Goal: Transaction & Acquisition: Purchase product/service

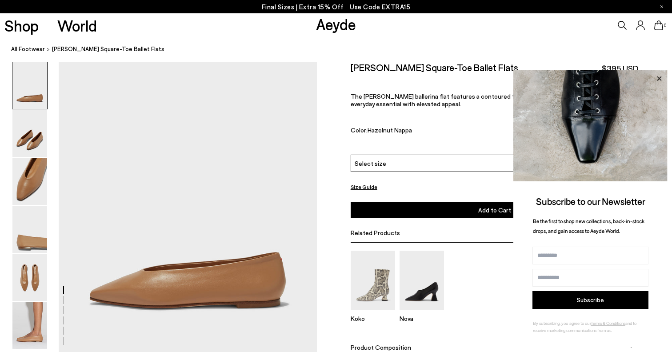
click at [657, 77] on icon at bounding box center [660, 79] width 12 height 12
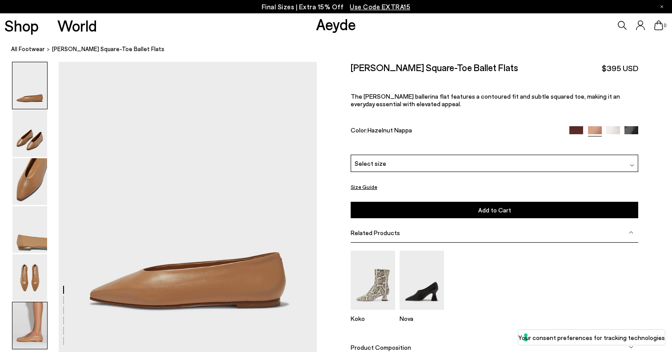
click at [36, 318] on img at bounding box center [29, 325] width 35 height 47
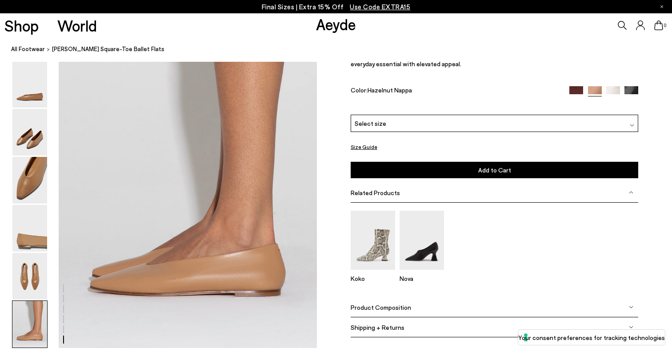
scroll to position [1738, 0]
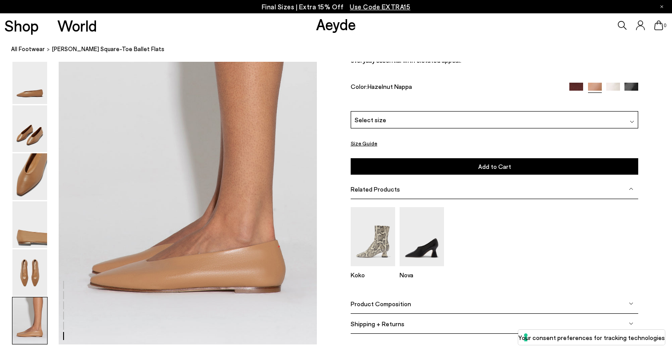
click at [459, 127] on div "Select size" at bounding box center [495, 119] width 288 height 17
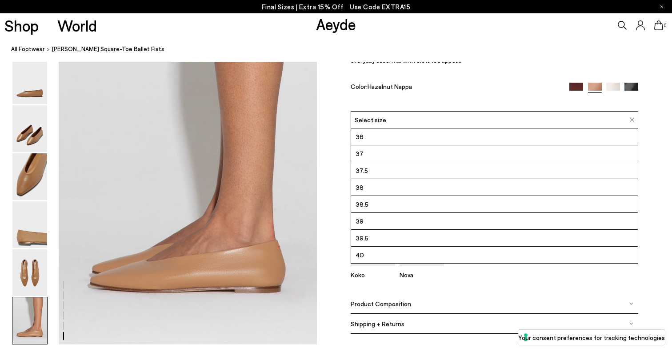
click at [397, 244] on li "39.5" at bounding box center [494, 238] width 287 height 17
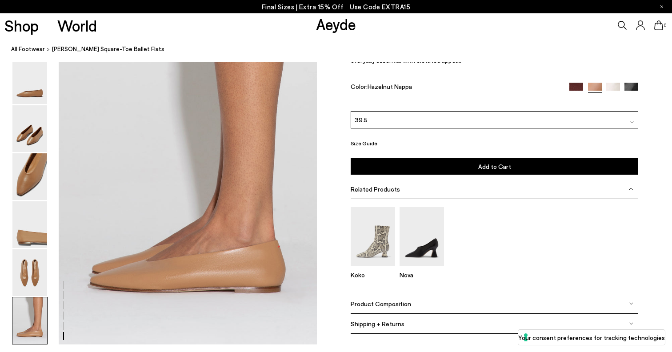
click at [361, 147] on button "Size Guide" at bounding box center [364, 143] width 27 height 11
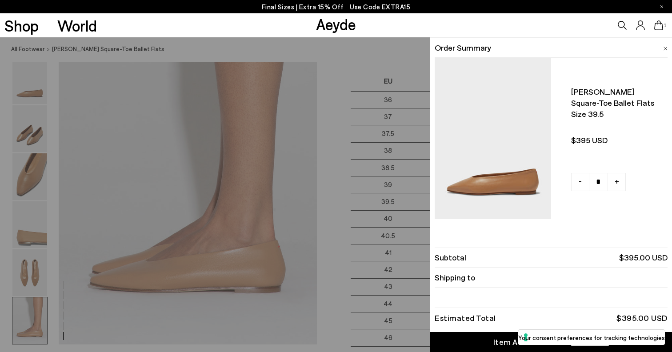
click at [346, 124] on div "Quick Add Color Size View Details Order Summary Betty square-toe ballet flats S…" at bounding box center [336, 194] width 672 height 315
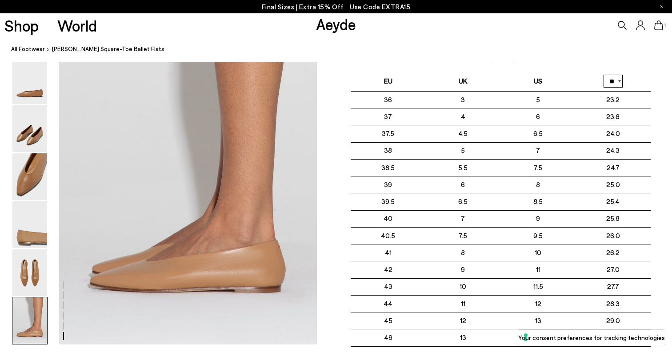
click at [640, 28] on icon at bounding box center [640, 25] width 9 height 10
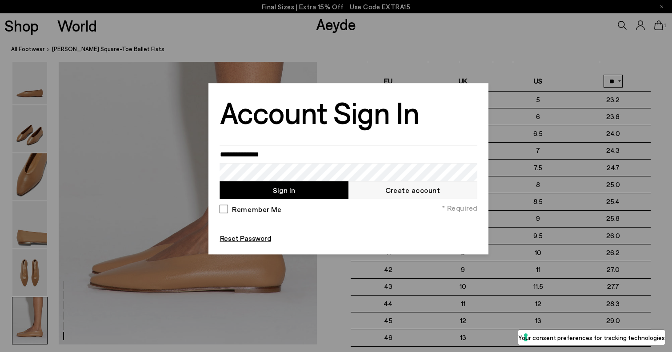
click at [471, 76] on div at bounding box center [336, 176] width 672 height 352
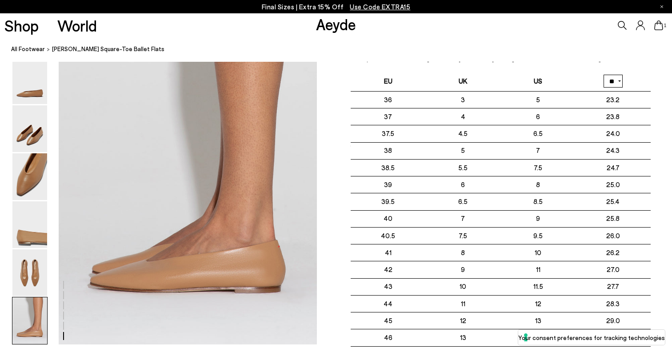
click at [642, 24] on icon at bounding box center [640, 25] width 9 height 10
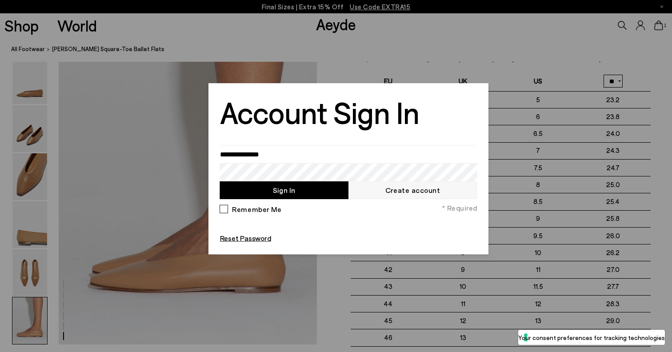
click at [640, 37] on div at bounding box center [336, 176] width 672 height 352
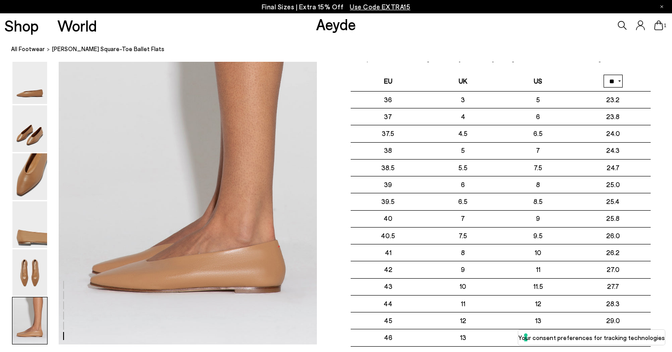
click at [401, 6] on span "Use Code EXTRA15" at bounding box center [380, 7] width 60 height 8
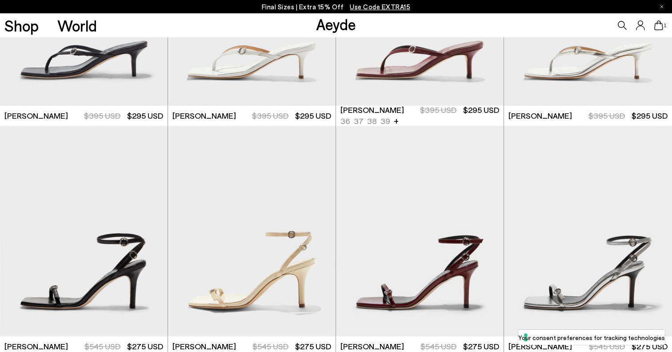
scroll to position [1522, 0]
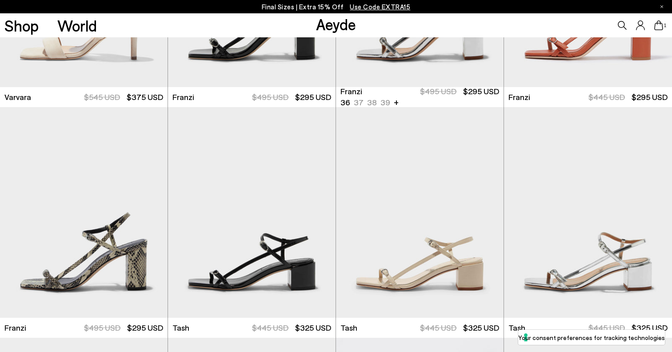
scroll to position [2478, 0]
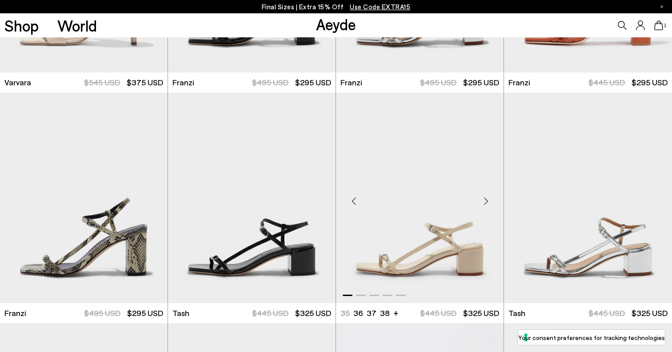
click at [435, 238] on img "1 / 5" at bounding box center [420, 198] width 168 height 211
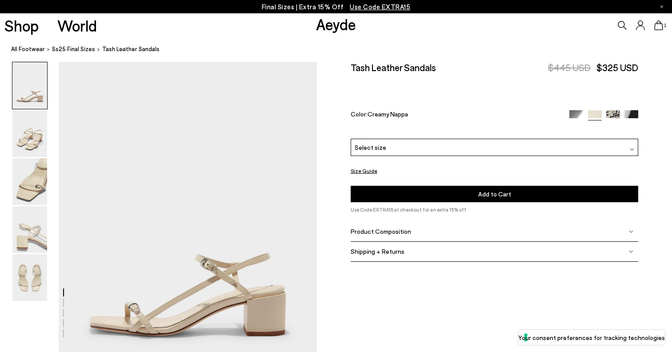
scroll to position [28, 0]
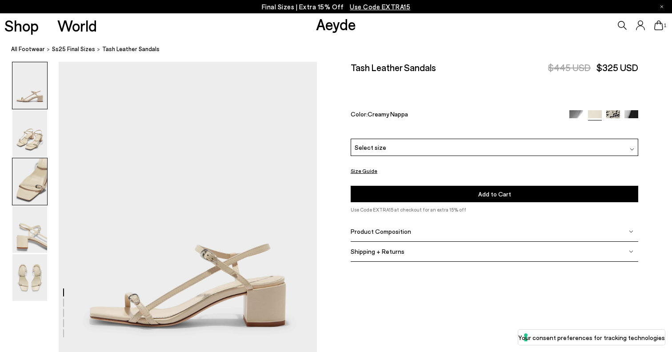
click at [36, 190] on img at bounding box center [29, 181] width 35 height 47
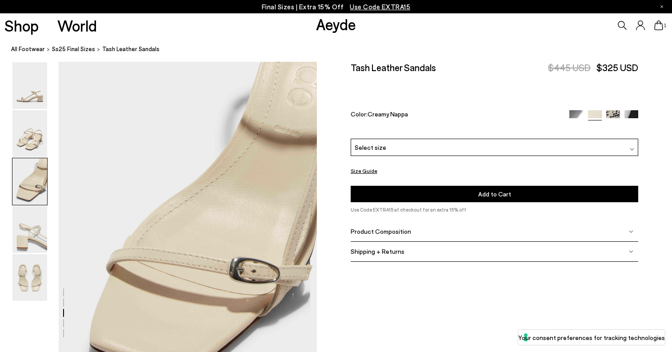
scroll to position [693, 0]
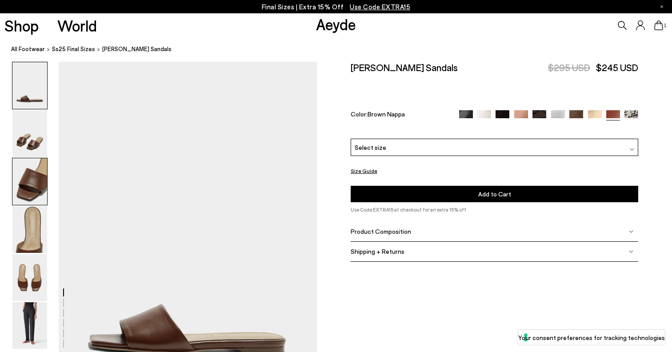
click at [37, 181] on img at bounding box center [29, 181] width 35 height 47
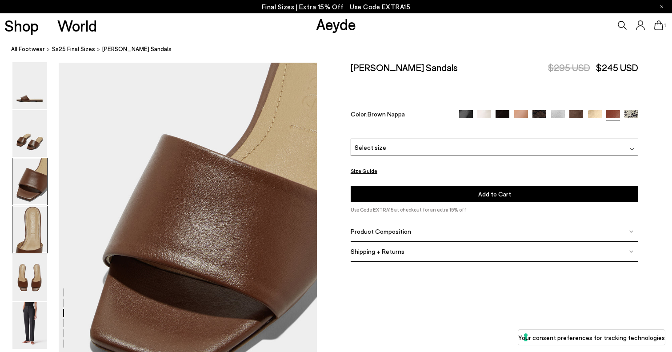
click at [24, 241] on img at bounding box center [29, 229] width 35 height 47
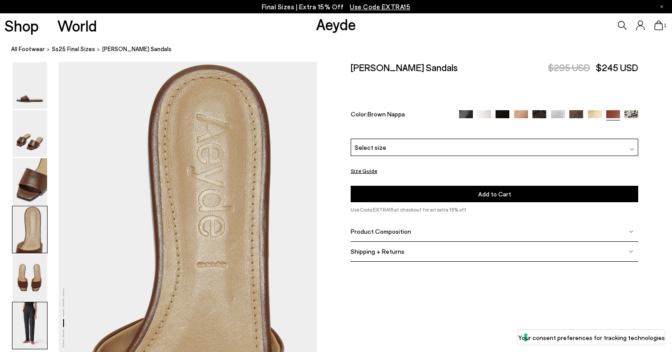
click at [28, 326] on img at bounding box center [29, 325] width 35 height 47
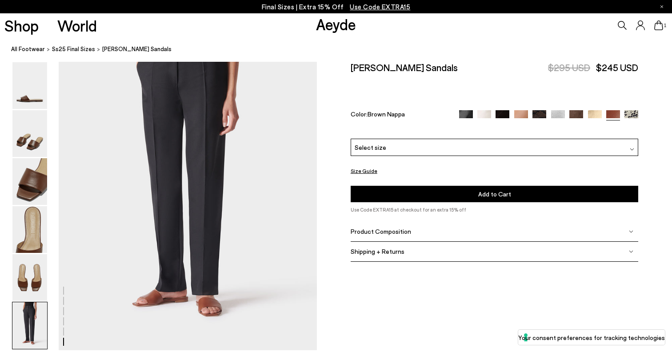
scroll to position [1792, 0]
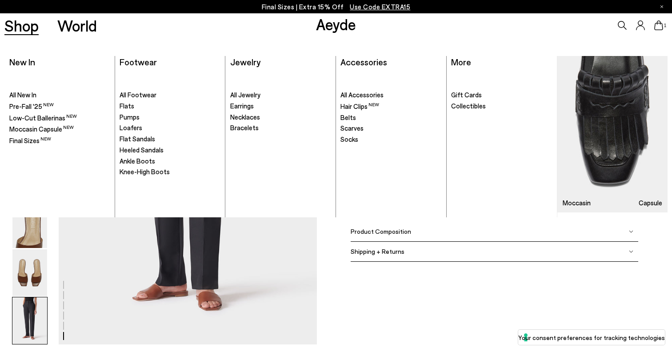
click at [26, 24] on link "Shop" at bounding box center [21, 26] width 34 height 16
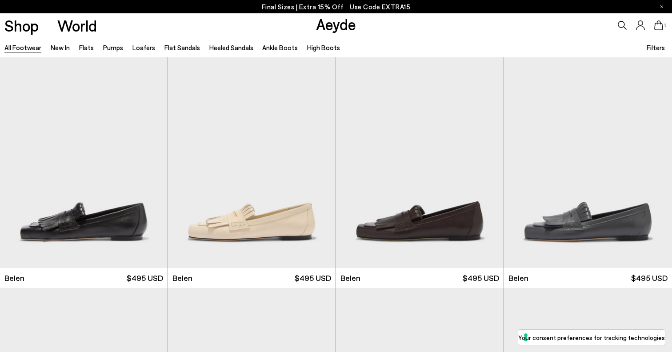
click at [660, 28] on icon at bounding box center [659, 25] width 9 height 10
click at [641, 28] on icon at bounding box center [640, 25] width 9 height 10
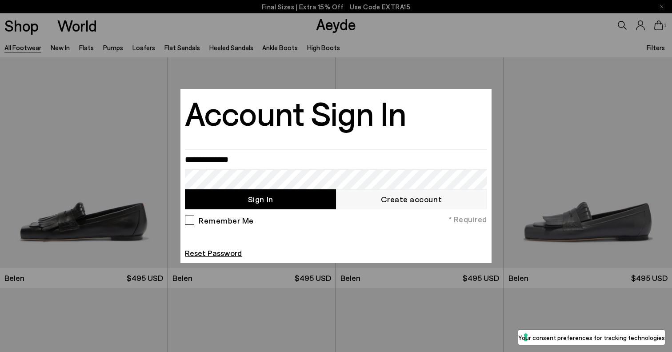
click at [616, 2] on div at bounding box center [336, 176] width 672 height 352
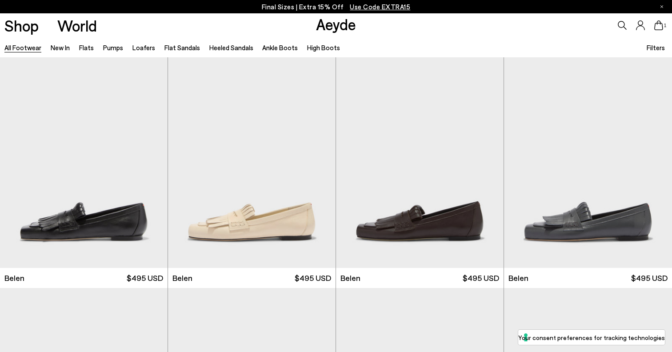
click at [656, 28] on icon at bounding box center [659, 25] width 9 height 10
click at [659, 26] on icon at bounding box center [659, 25] width 9 height 10
click at [664, 24] on span "1" at bounding box center [666, 25] width 4 height 5
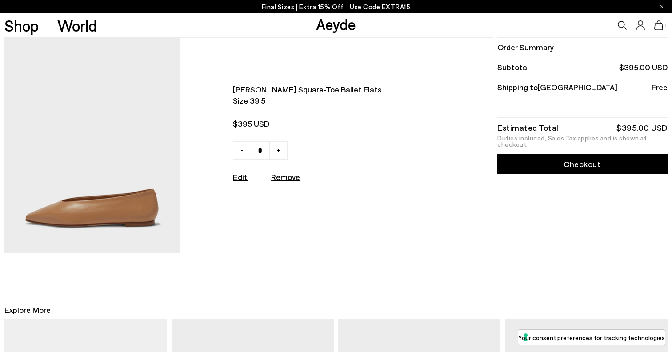
click at [660, 25] on icon at bounding box center [659, 25] width 9 height 10
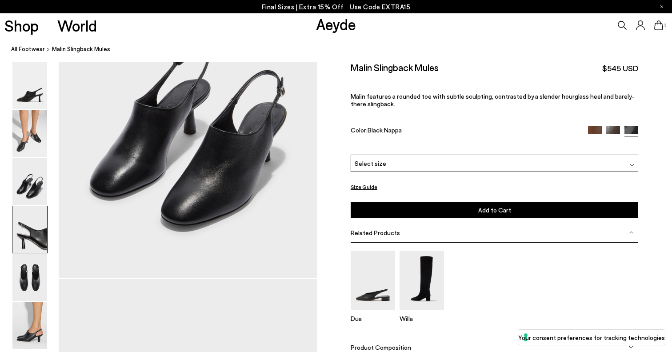
scroll to position [770, 0]
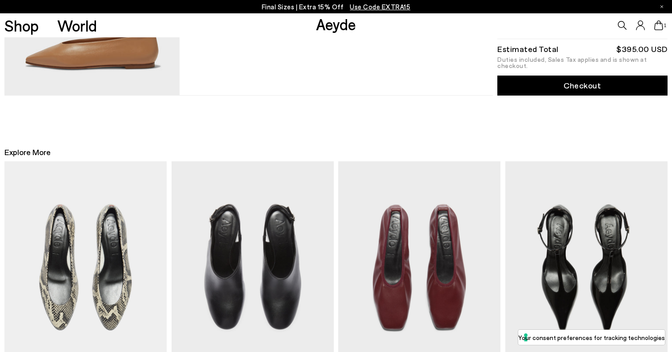
scroll to position [205, 0]
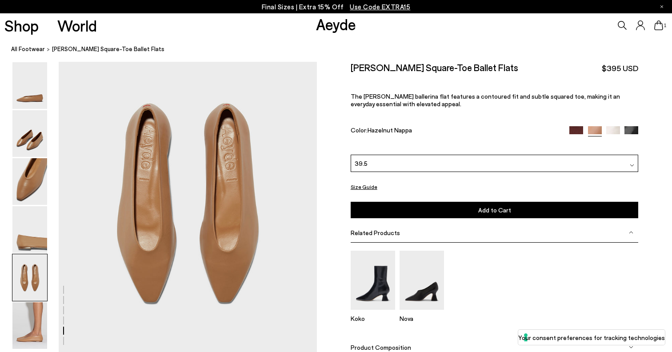
scroll to position [1362, 0]
click at [412, 155] on div "39.5" at bounding box center [495, 163] width 288 height 17
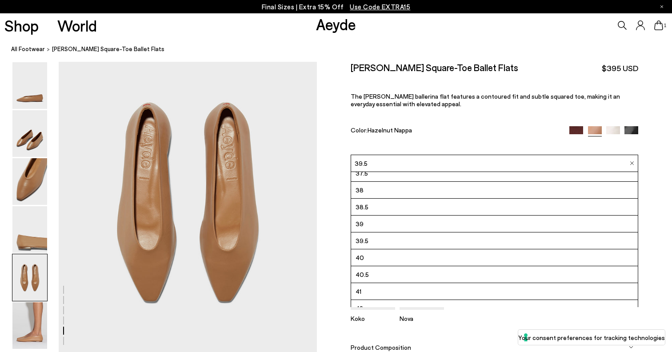
scroll to position [51, 0]
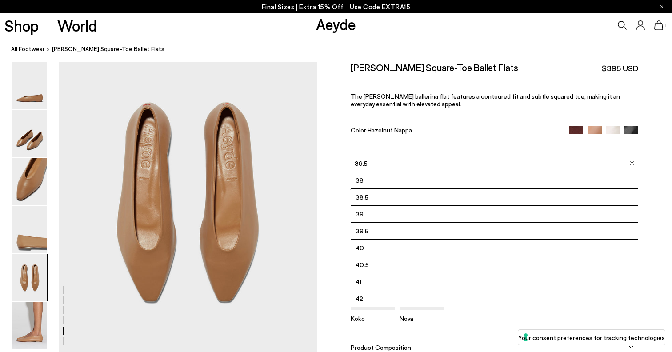
click at [447, 126] on div "Color: Hazelnut Nappa" at bounding box center [455, 131] width 209 height 10
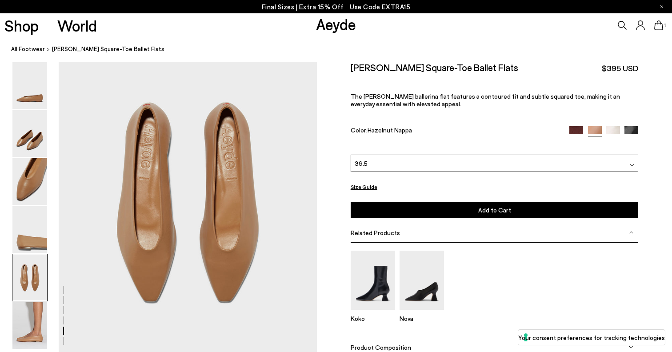
click at [369, 181] on button "Size Guide" at bounding box center [364, 186] width 27 height 11
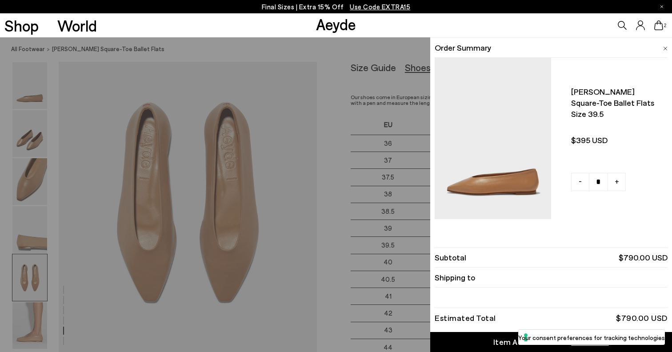
click at [580, 181] on span "-" at bounding box center [580, 181] width 3 height 12
type input "*"
click at [332, 140] on div "Quick Add Color Size View Details Order Summary [PERSON_NAME] square-toe ballet…" at bounding box center [336, 194] width 672 height 315
